Goal: Information Seeking & Learning: Learn about a topic

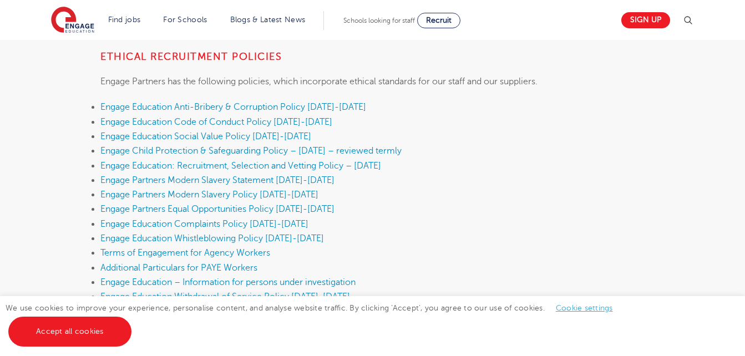
scroll to position [285, 0]
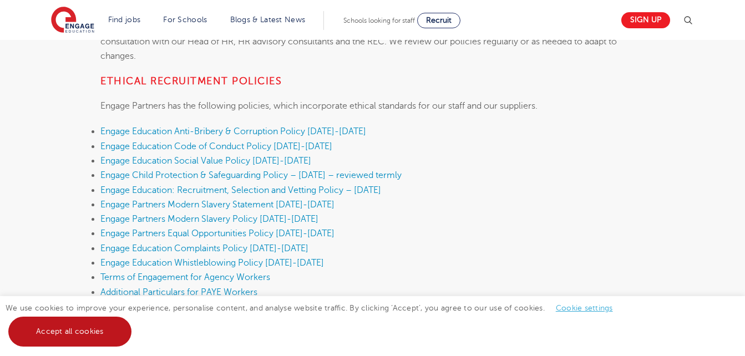
click at [87, 329] on link "Accept all cookies" at bounding box center [69, 332] width 123 height 30
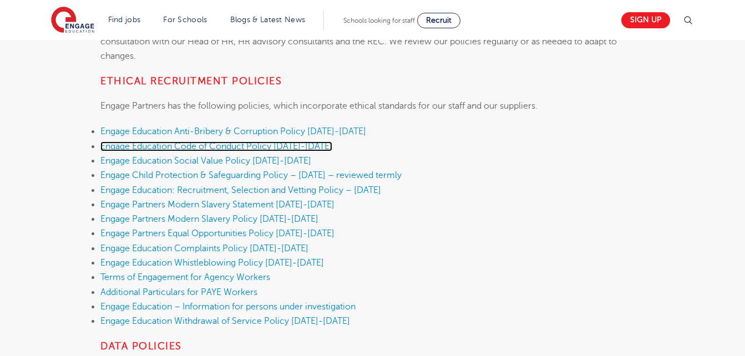
click at [265, 145] on link "Engage Education Code of Conduct Policy [DATE]-[DATE]" at bounding box center [216, 146] width 232 height 10
